Goal: Task Accomplishment & Management: Manage account settings

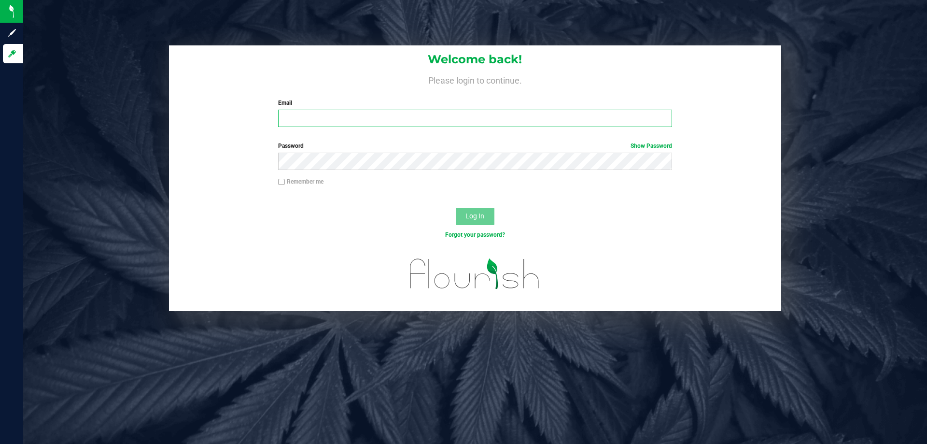
click at [298, 116] on input "Email" at bounding box center [474, 118] width 393 height 17
type input "[EMAIL_ADDRESS][DOMAIN_NAME]"
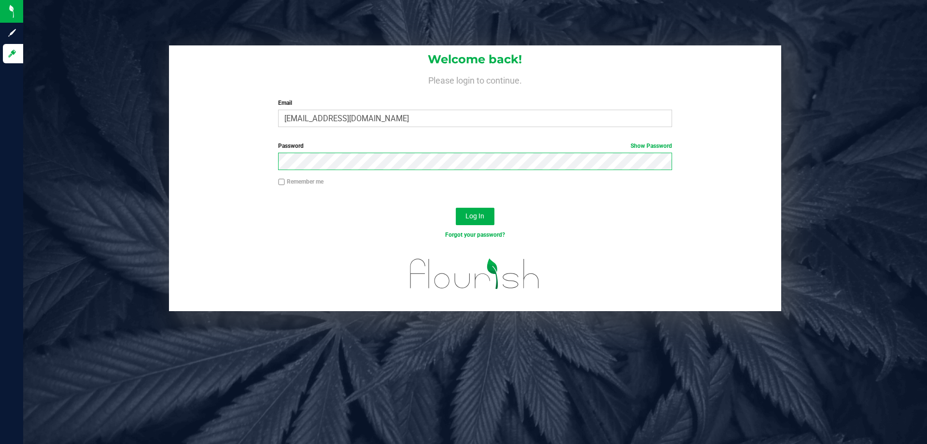
click at [456, 208] on button "Log In" at bounding box center [475, 216] width 39 height 17
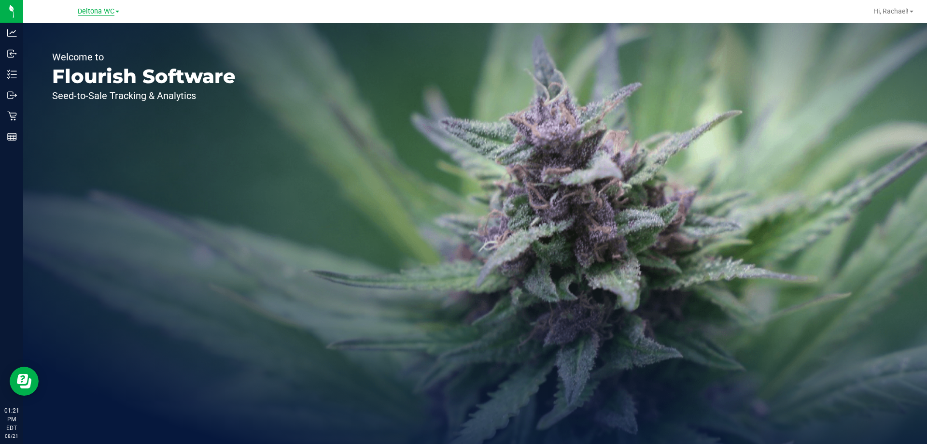
drag, startPoint x: 95, startPoint y: 2, endPoint x: 96, endPoint y: 8, distance: 5.9
click at [95, 2] on div "Deltona WC" at bounding box center [100, 11] width 145 height 19
click at [96, 10] on span "Deltona WC" at bounding box center [96, 11] width 37 height 9
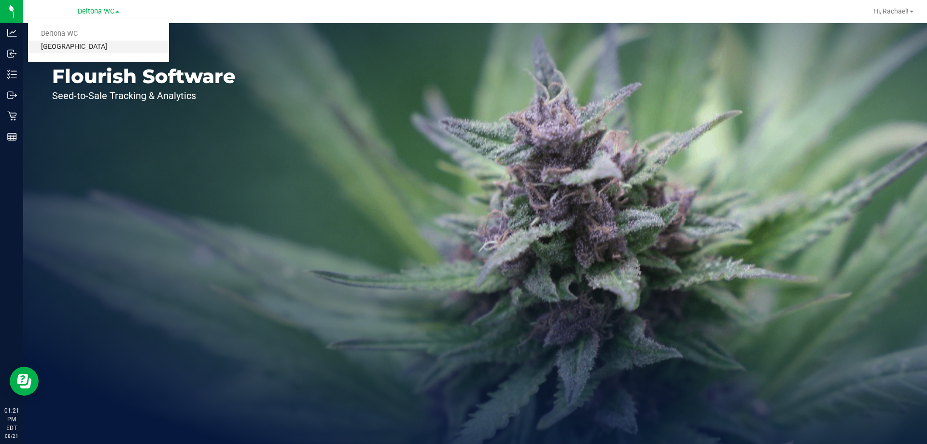
click at [71, 47] on link "[GEOGRAPHIC_DATA]" at bounding box center [98, 47] width 141 height 13
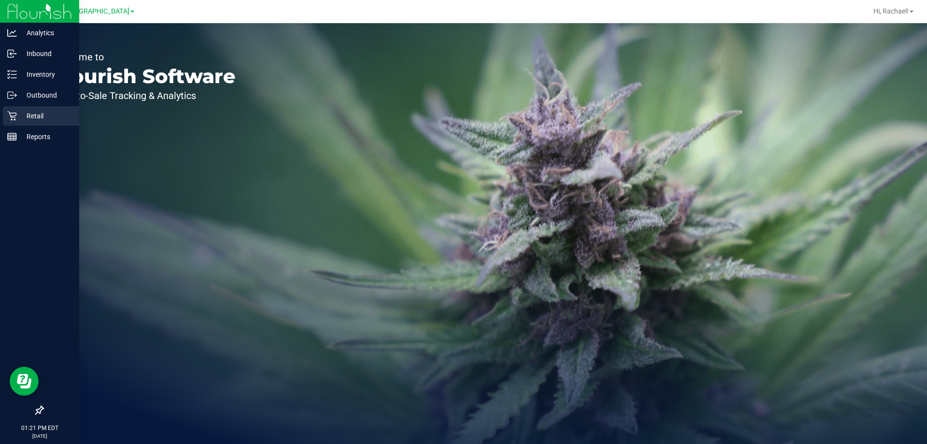
click at [32, 117] on p "Retail" at bounding box center [46, 116] width 58 height 12
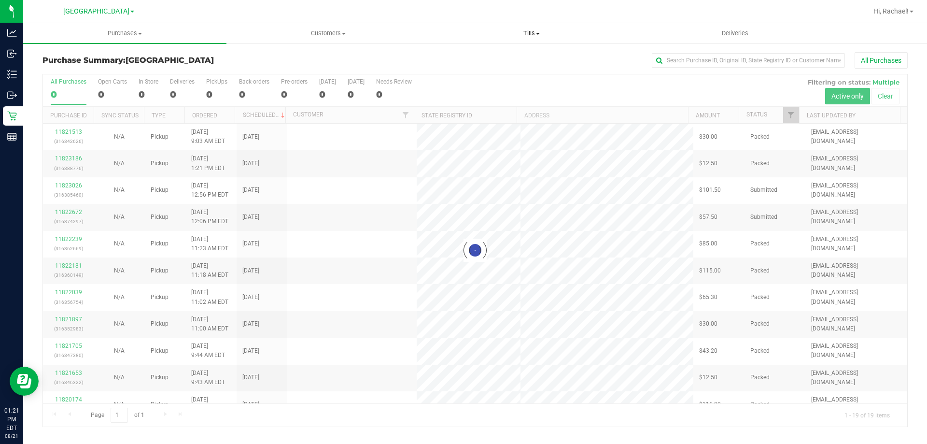
click at [523, 32] on span "Tills" at bounding box center [531, 33] width 202 height 9
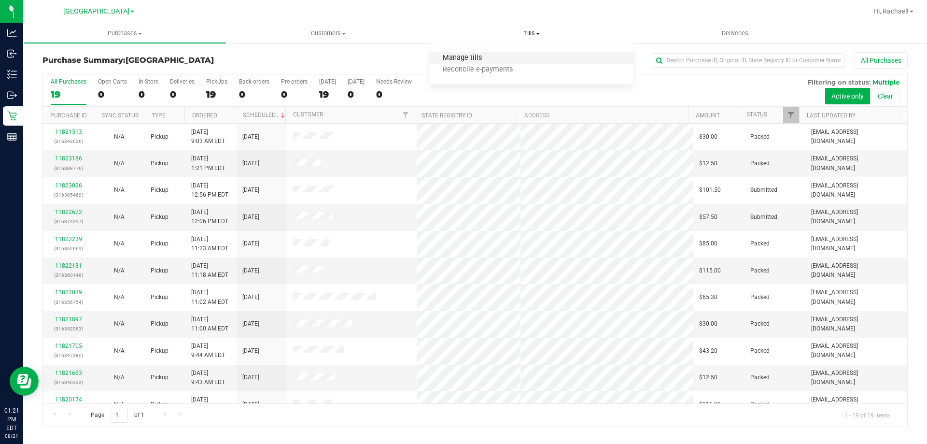
click at [463, 59] on span "Manage tills" at bounding box center [462, 58] width 65 height 8
